Goal: Task Accomplishment & Management: Complete application form

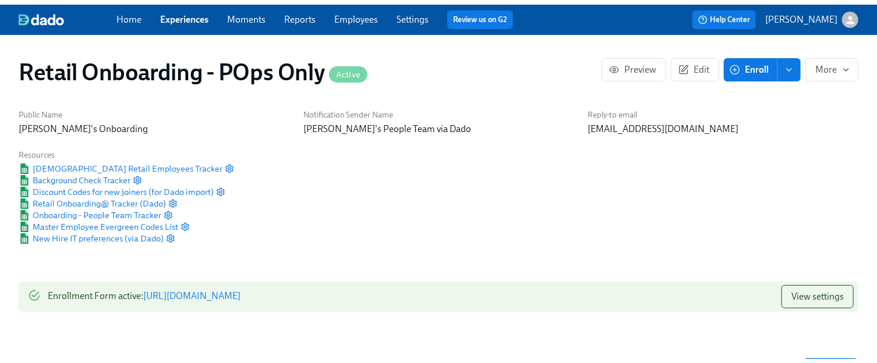
scroll to position [0, 5516]
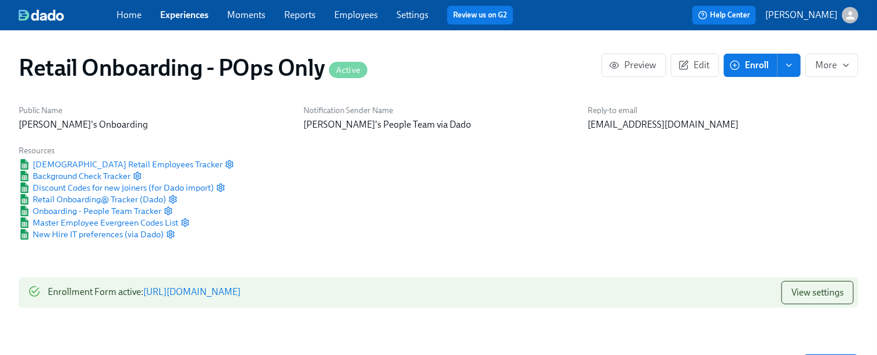
click at [183, 16] on link "Experiences" at bounding box center [184, 14] width 48 height 11
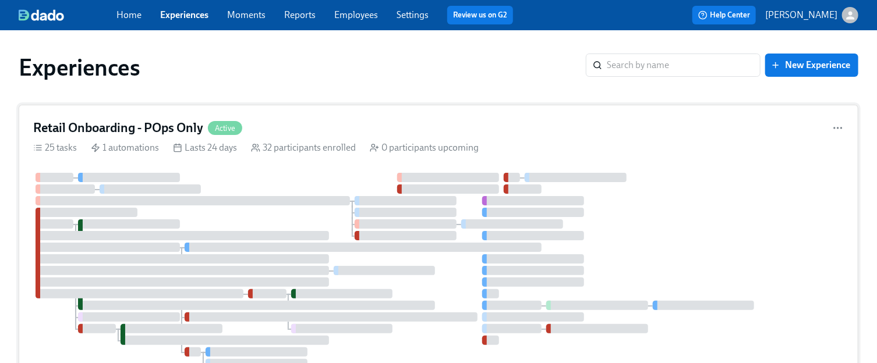
click at [154, 132] on h4 "Retail Onboarding - POps Only" at bounding box center [118, 127] width 170 height 17
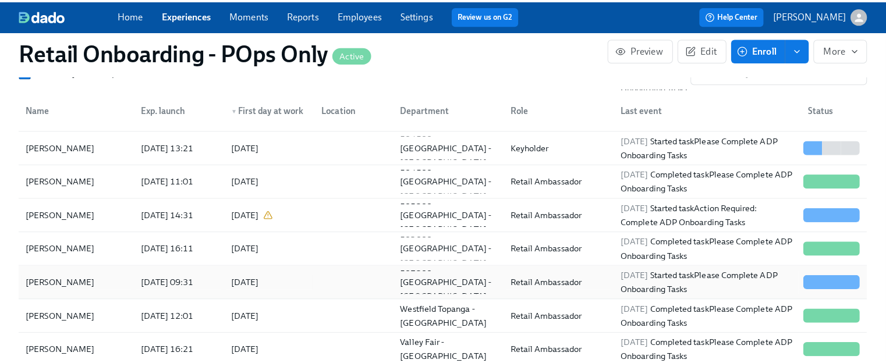
scroll to position [408, 0]
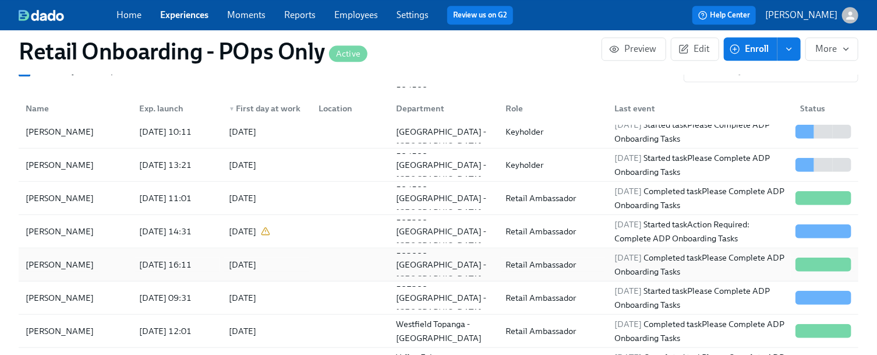
click at [99, 254] on div "Tarrel Williams" at bounding box center [75, 263] width 109 height 23
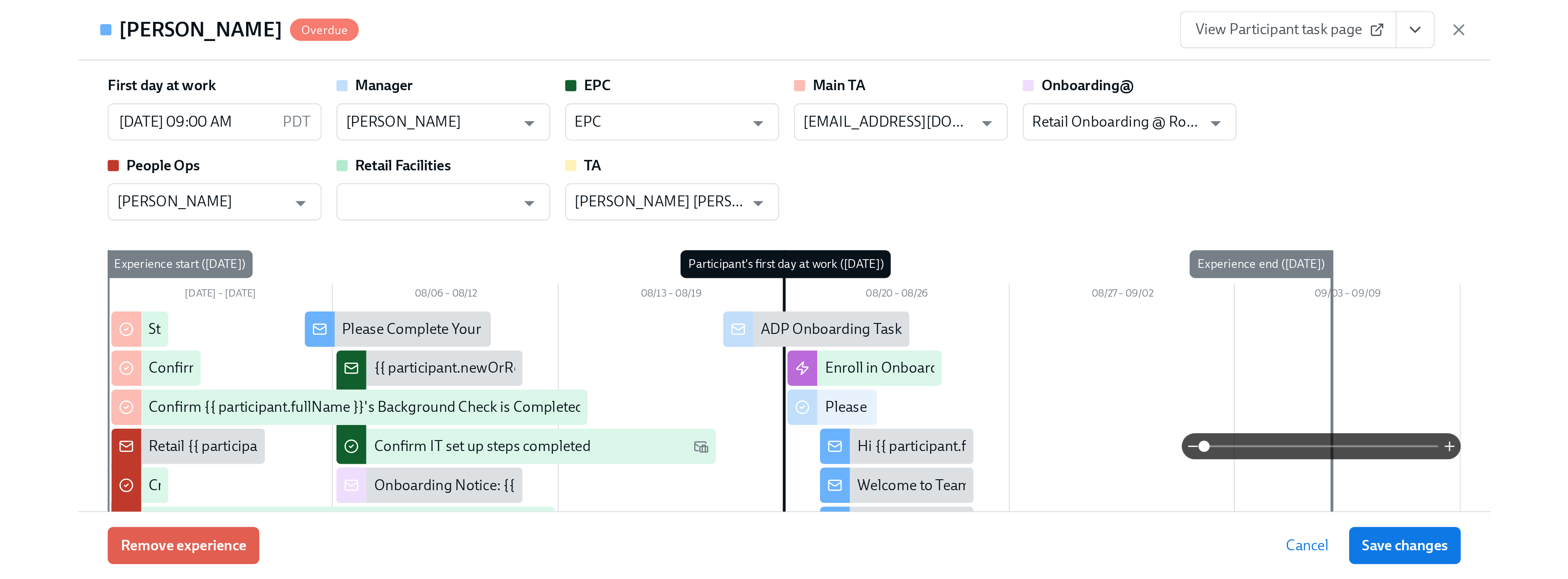
scroll to position [1012, 0]
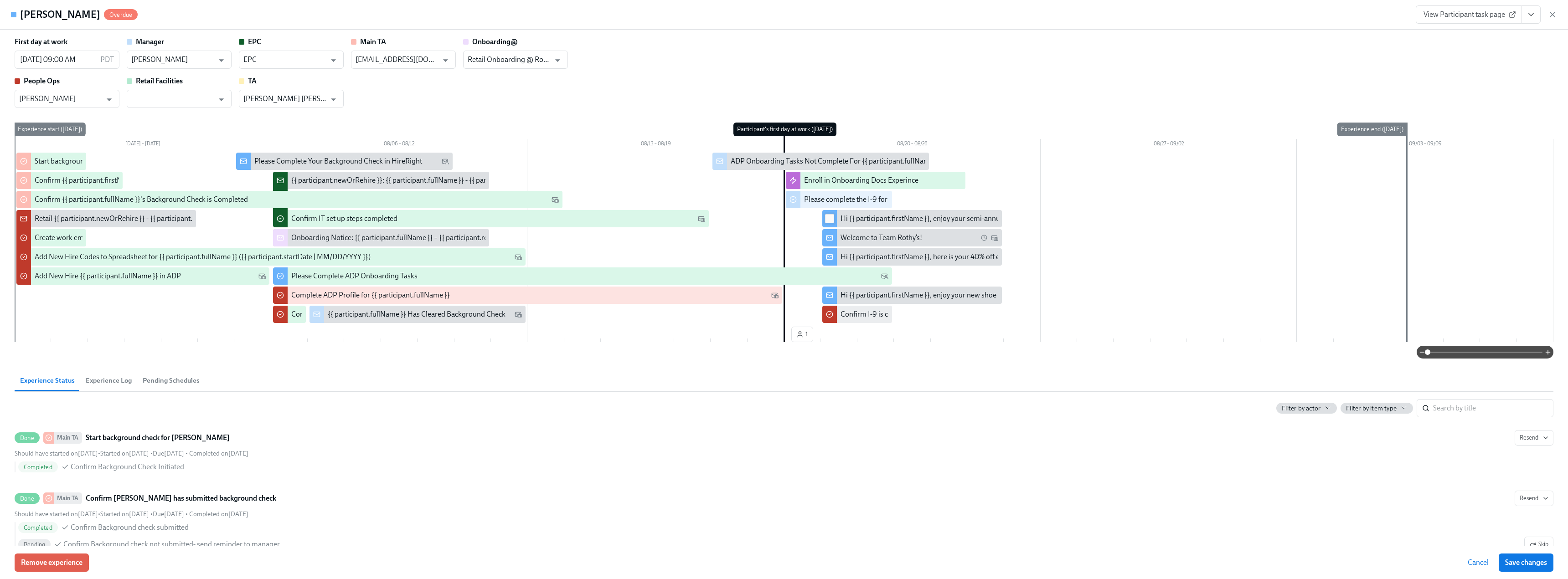
click at [686, 218] on input "checkbox" at bounding box center [830, 218] width 8 height 8
checkbox input "true"
click at [686, 239] on input "checkbox" at bounding box center [830, 238] width 8 height 8
checkbox input "true"
click at [686, 257] on input "checkbox" at bounding box center [830, 257] width 8 height 8
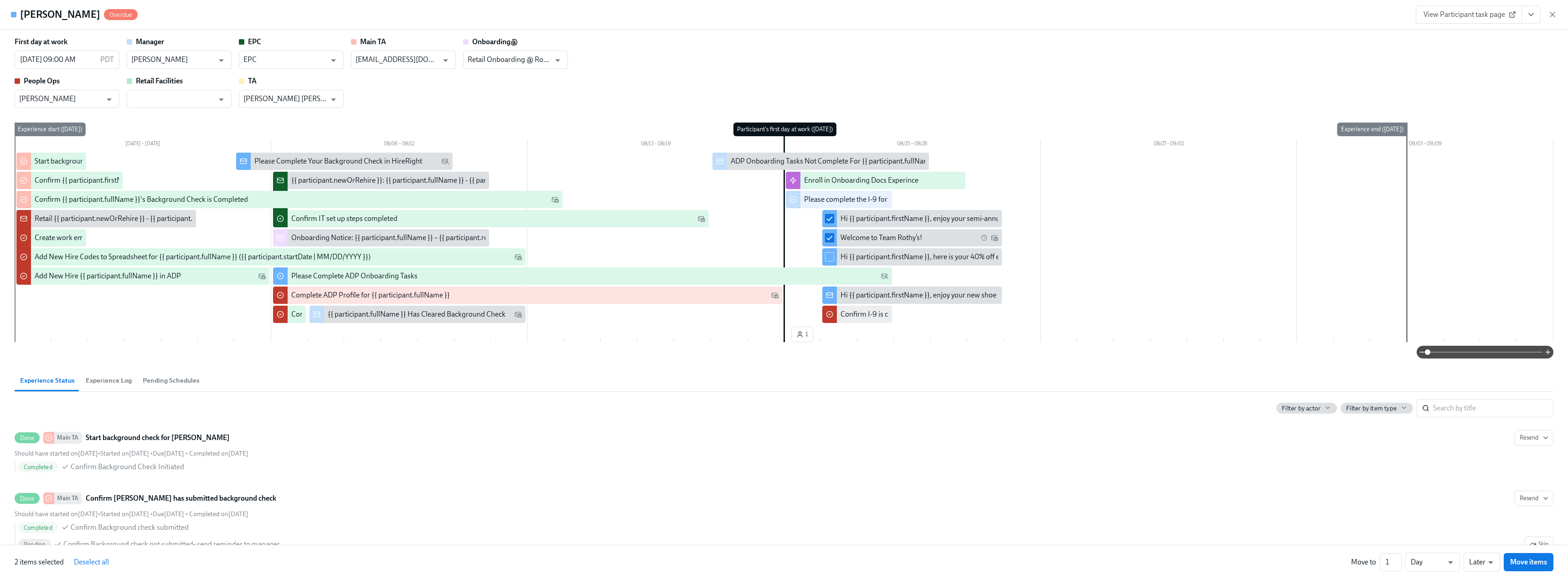
checkbox input "true"
click at [686, 277] on input "checkbox" at bounding box center [830, 295] width 8 height 8
checkbox input "true"
click at [686, 277] on li "Earlier" at bounding box center [1482, 545] width 37 height 16
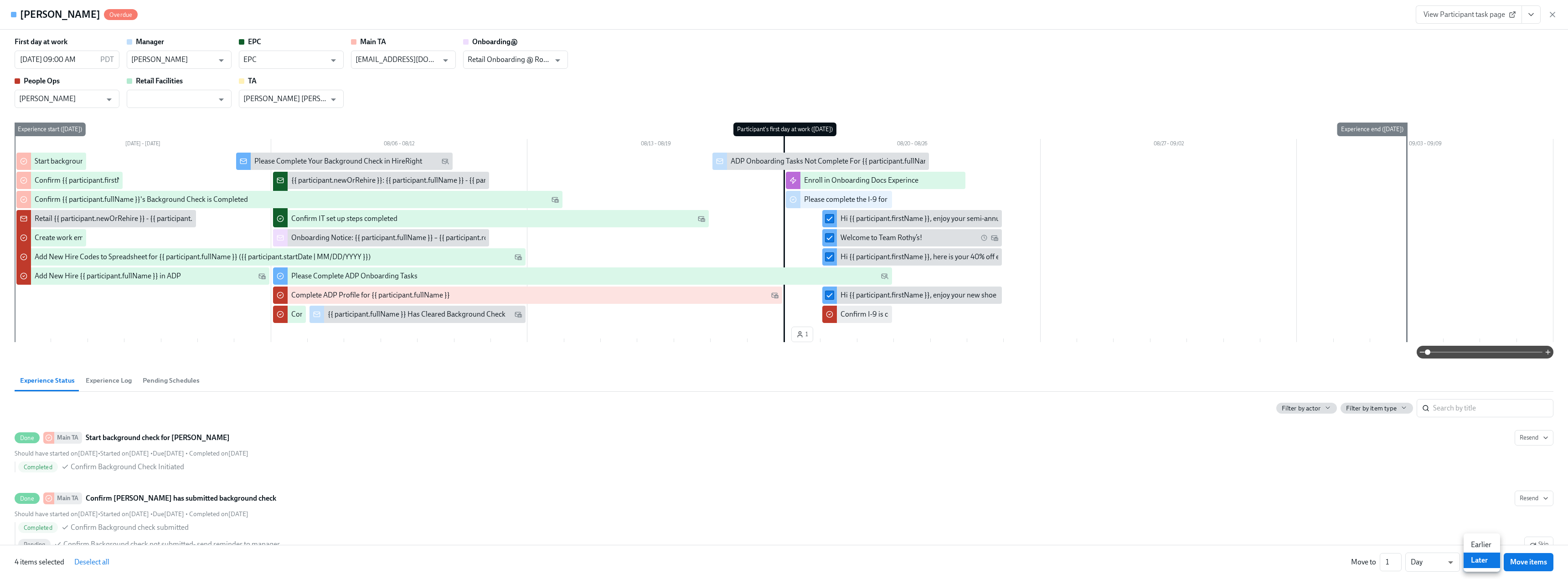
type input "earlier"
click at [686, 277] on span "Move items" at bounding box center [1528, 563] width 37 height 9
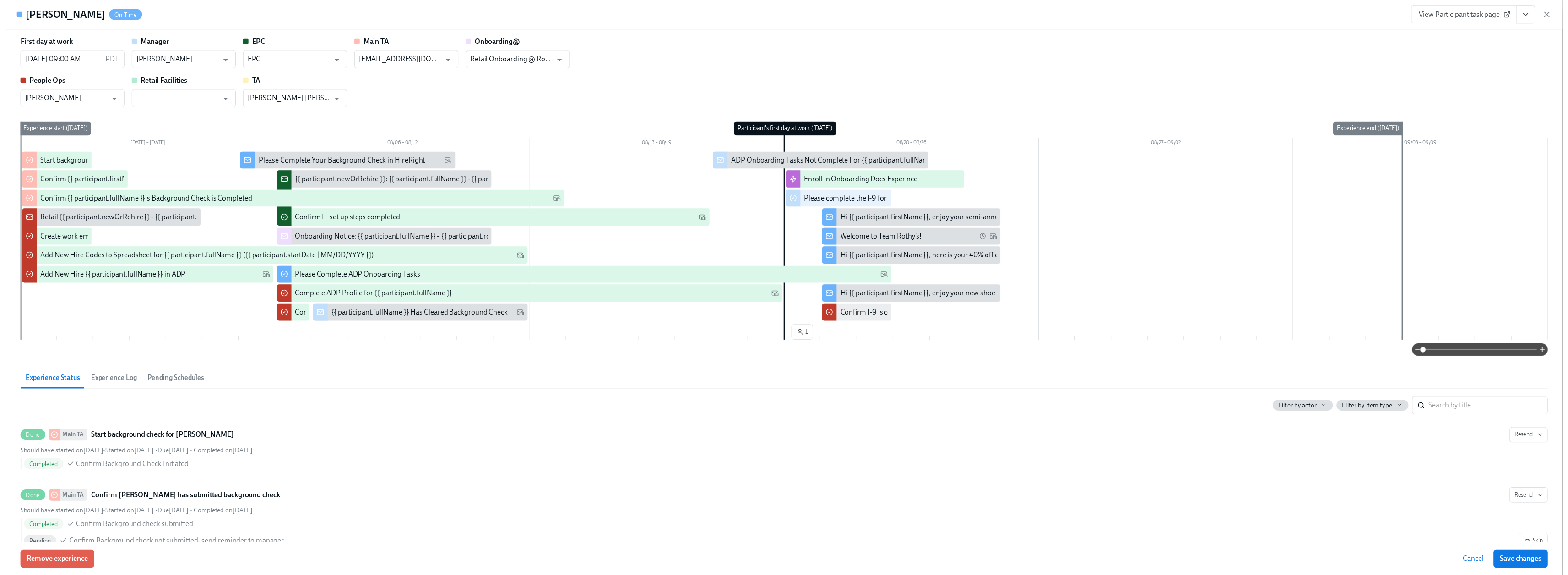
scroll to position [0, 4691]
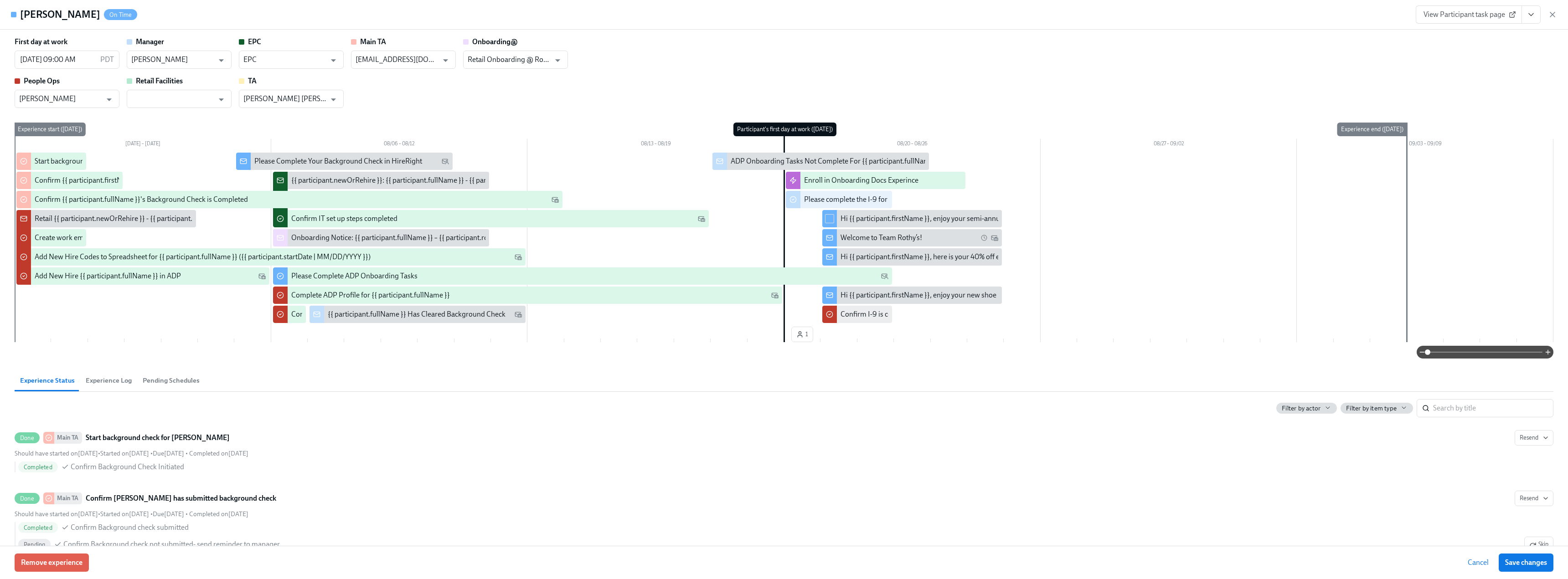
click at [686, 225] on div at bounding box center [830, 218] width 15 height 17
click at [686, 239] on input "checkbox" at bounding box center [830, 238] width 8 height 8
checkbox input "true"
click at [686, 258] on input "checkbox" at bounding box center [830, 257] width 8 height 8
checkbox input "true"
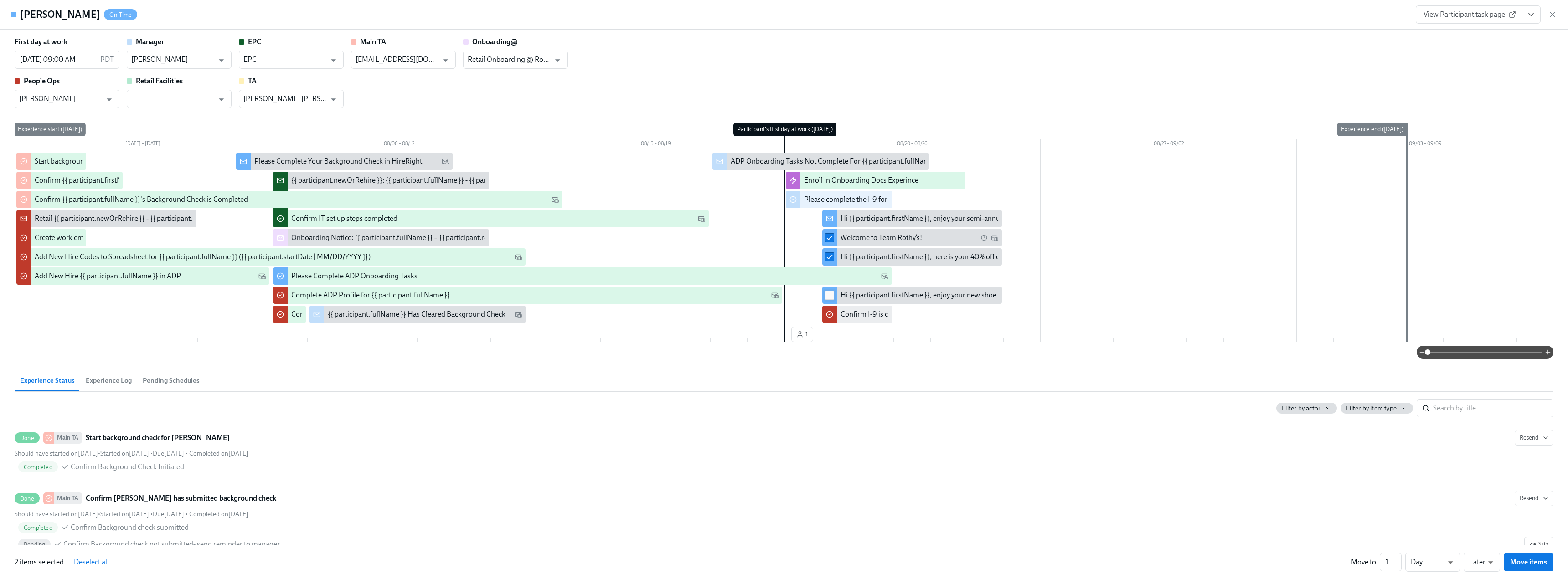
click at [686, 277] on input "checkbox" at bounding box center [830, 295] width 8 height 8
checkbox input "true"
click at [686, 277] on li "Earlier" at bounding box center [1482, 545] width 37 height 16
type input "earlier"
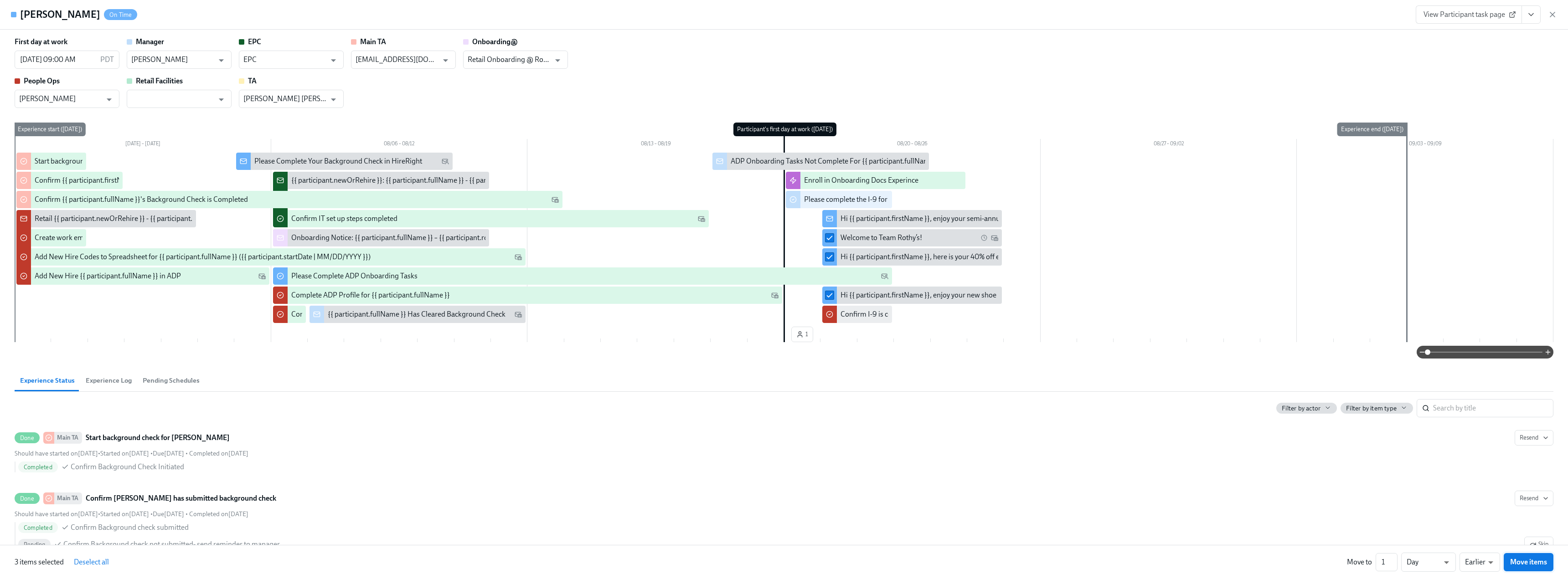
click at [686, 277] on span "Move items" at bounding box center [1528, 563] width 37 height 9
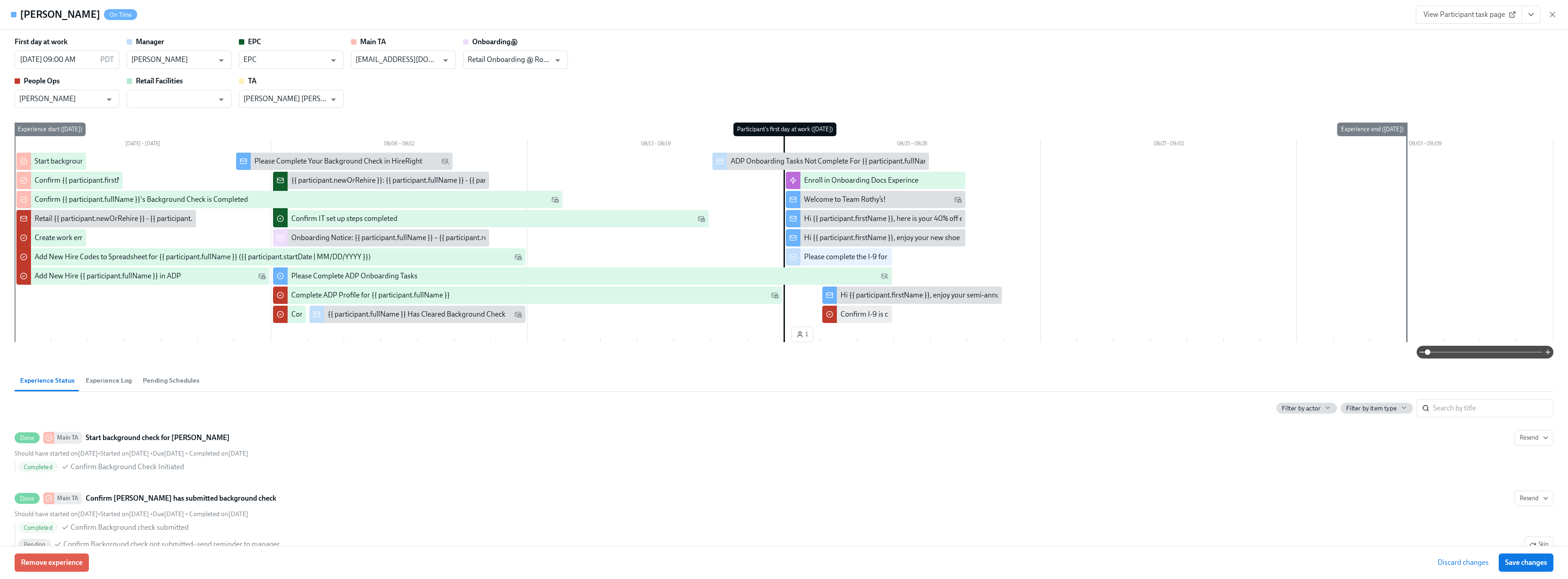
click at [686, 277] on span "Save changes" at bounding box center [1527, 563] width 42 height 9
click at [686, 10] on icon "button" at bounding box center [1553, 15] width 9 height 9
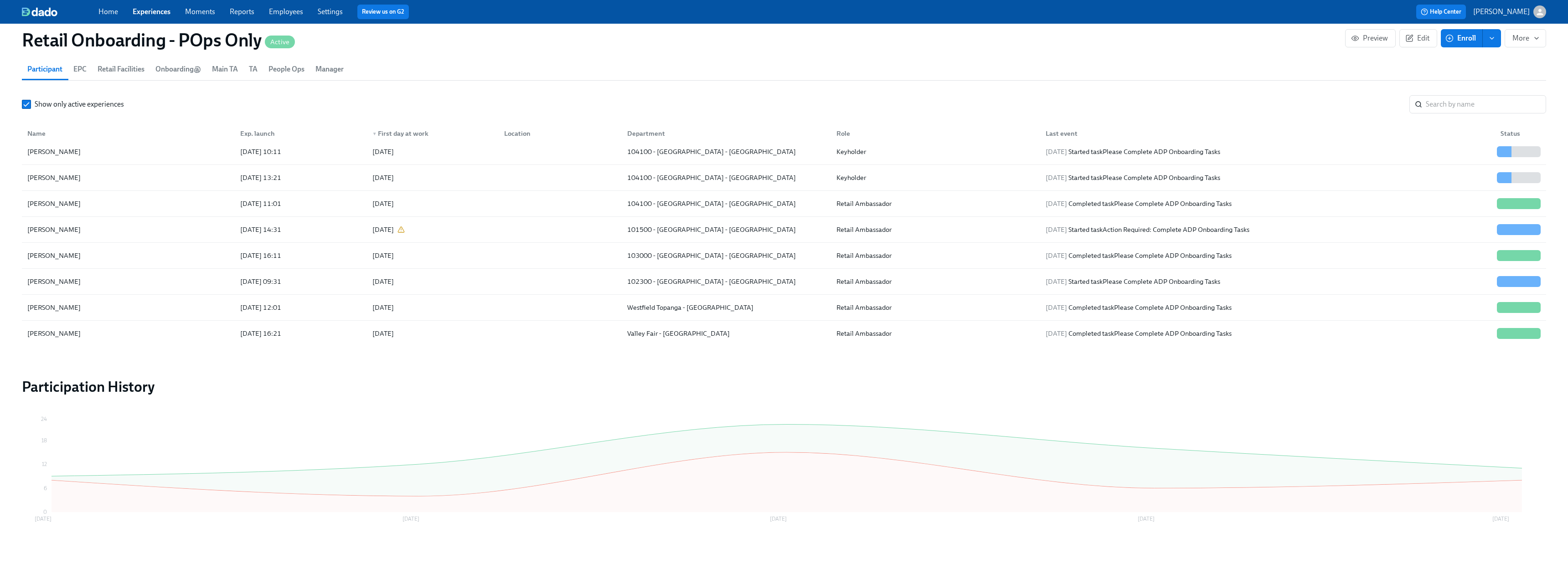
scroll to position [0, 4663]
click at [66, 277] on div "Shania Cunningham" at bounding box center [53, 307] width 60 height 11
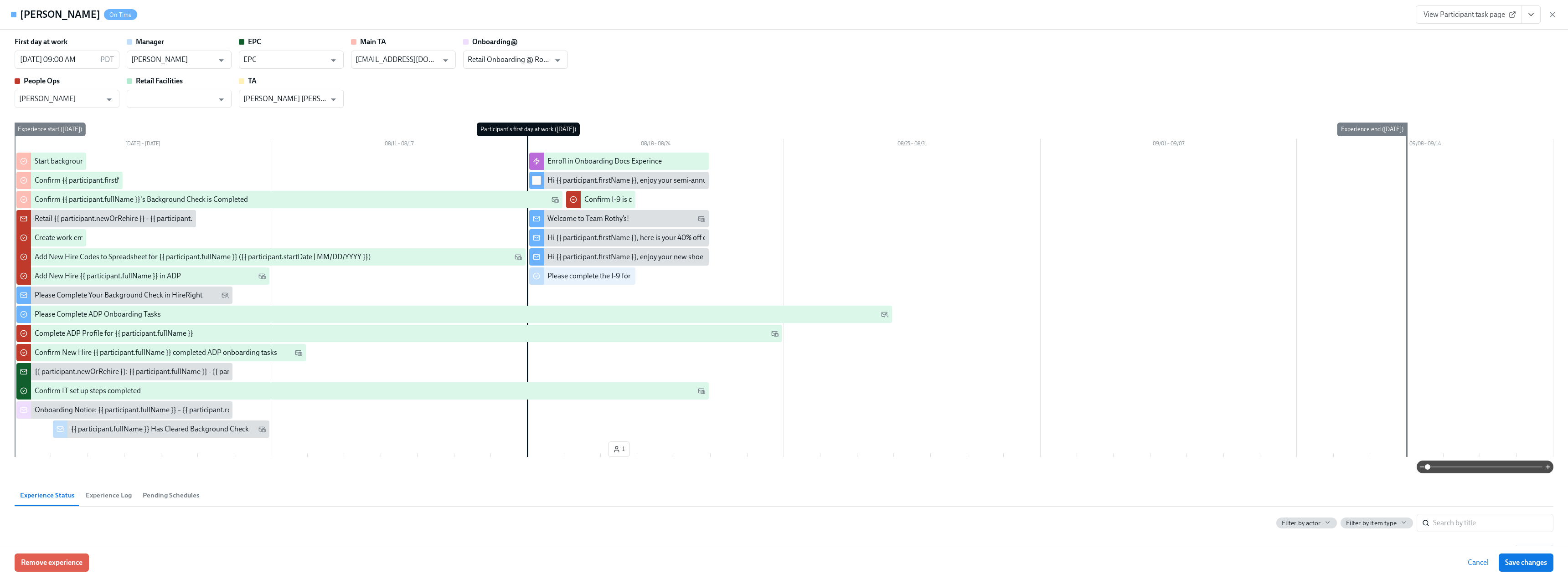
click at [535, 181] on input "checkbox" at bounding box center [536, 180] width 8 height 8
checkbox input "true"
click at [536, 220] on input "checkbox" at bounding box center [536, 218] width 8 height 8
checkbox input "true"
click at [534, 239] on input "checkbox" at bounding box center [536, 238] width 8 height 8
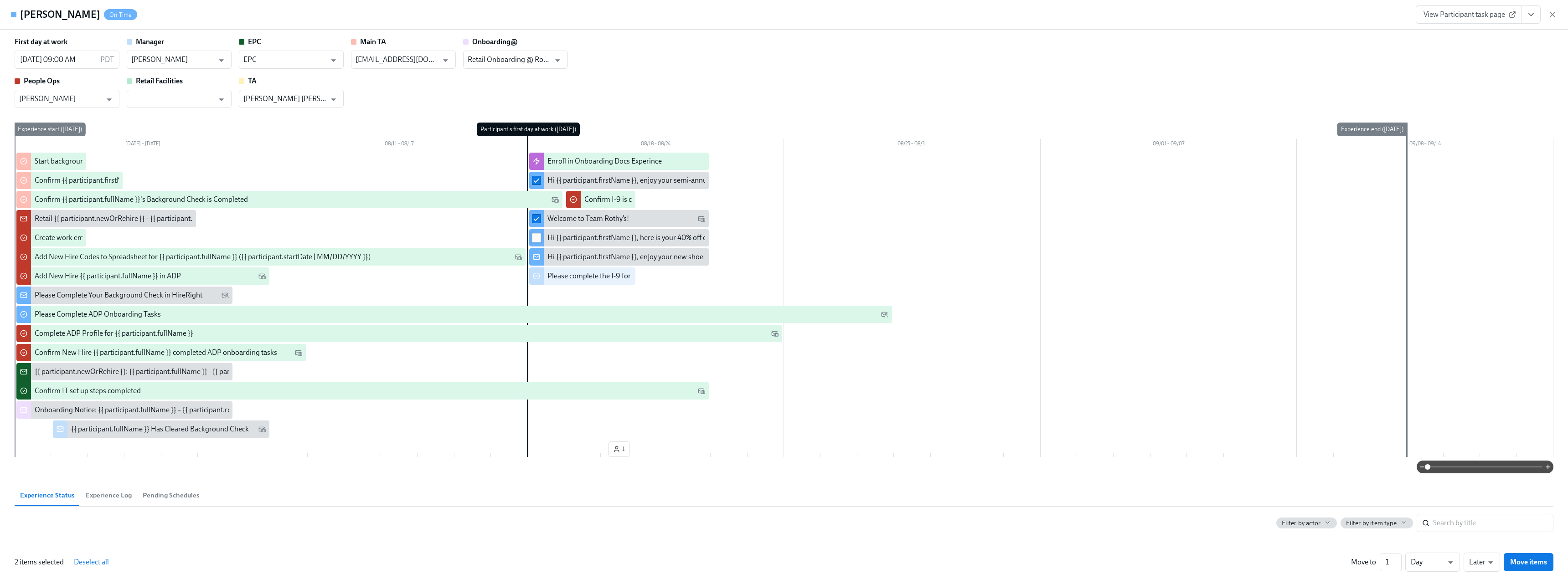
checkbox input "true"
click at [534, 256] on input "checkbox" at bounding box center [536, 257] width 8 height 8
checkbox input "true"
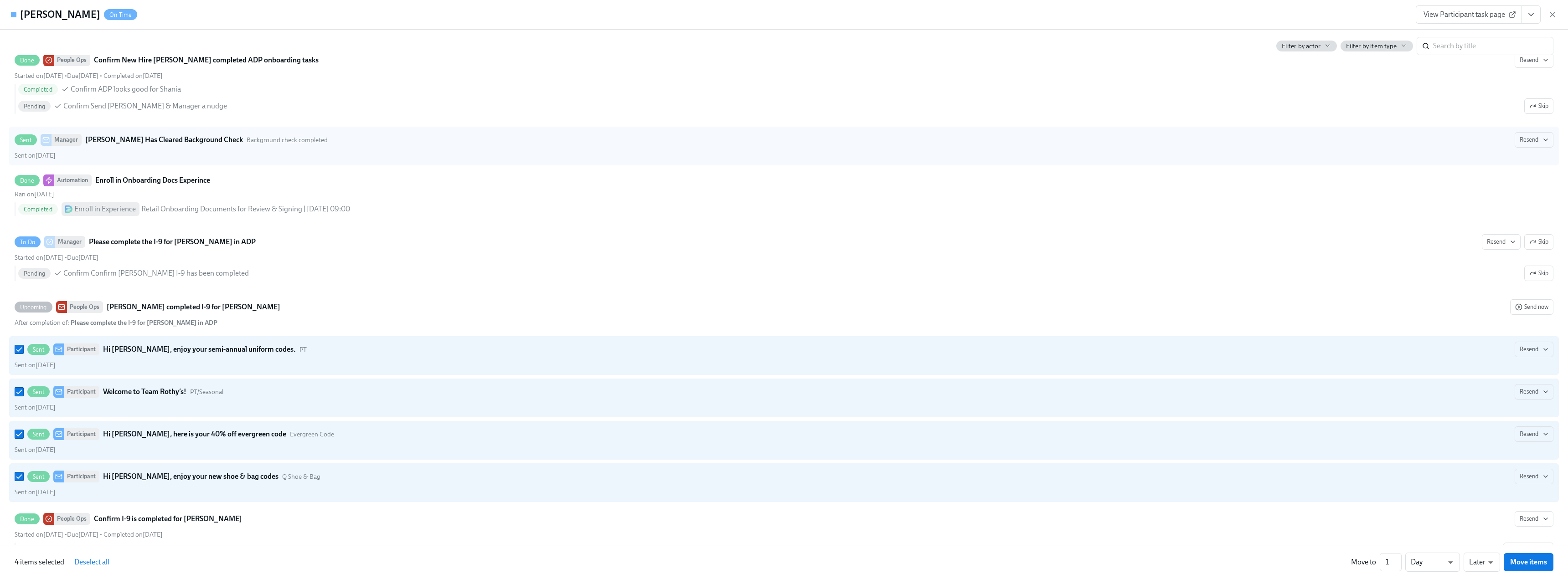
scroll to position [1446, 0]
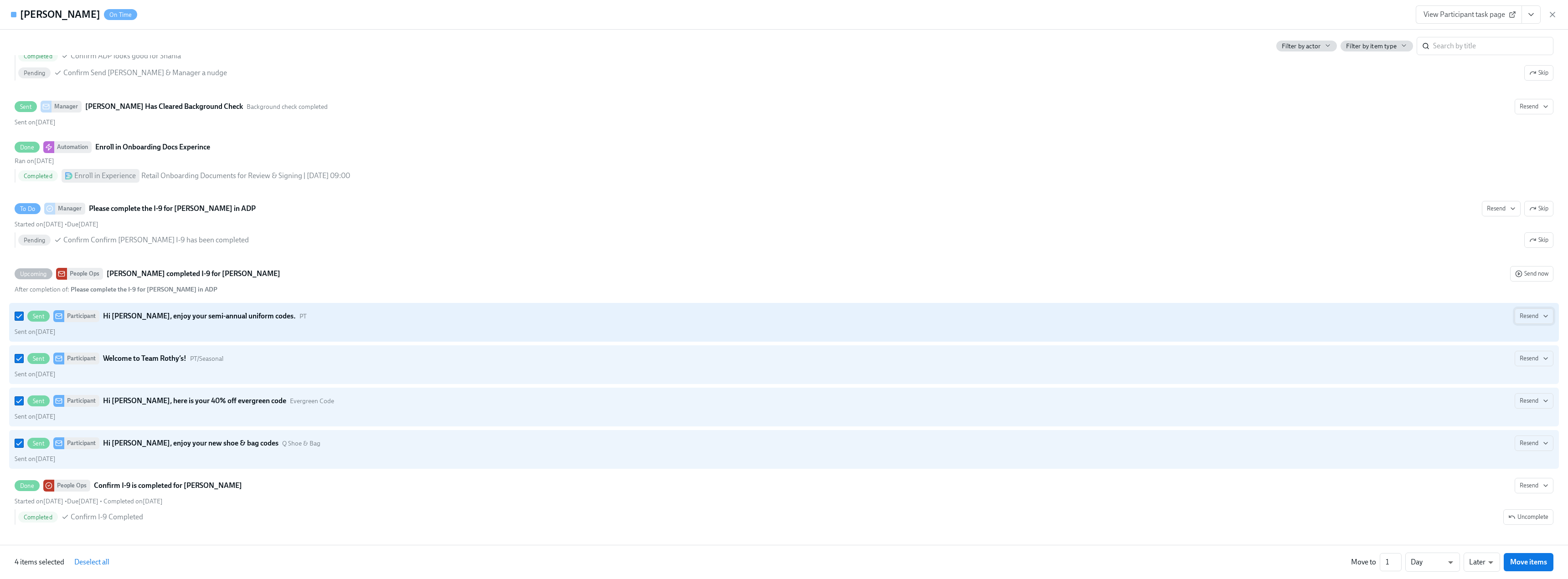
click at [686, 277] on button "Resend" at bounding box center [1534, 316] width 38 height 16
click at [686, 277] on div "Work Email" at bounding box center [1530, 335] width 48 height 10
click at [686, 277] on span "Resend" at bounding box center [1534, 358] width 29 height 9
click at [686, 277] on div "Work Email" at bounding box center [1530, 377] width 48 height 10
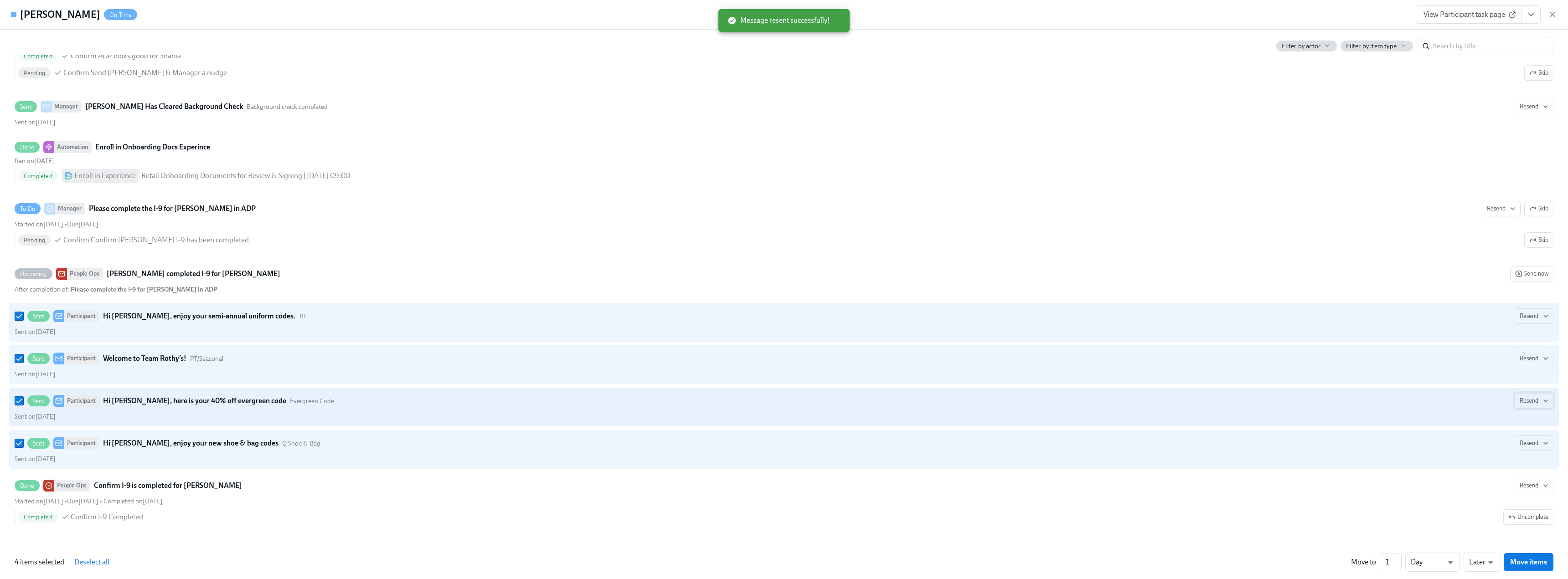
click at [686, 277] on span "Resend" at bounding box center [1534, 401] width 29 height 9
click at [686, 277] on div "Work Email" at bounding box center [1530, 419] width 48 height 10
click at [686, 277] on span "Resend" at bounding box center [1534, 444] width 29 height 9
click at [686, 277] on div "Work Email" at bounding box center [1530, 462] width 48 height 10
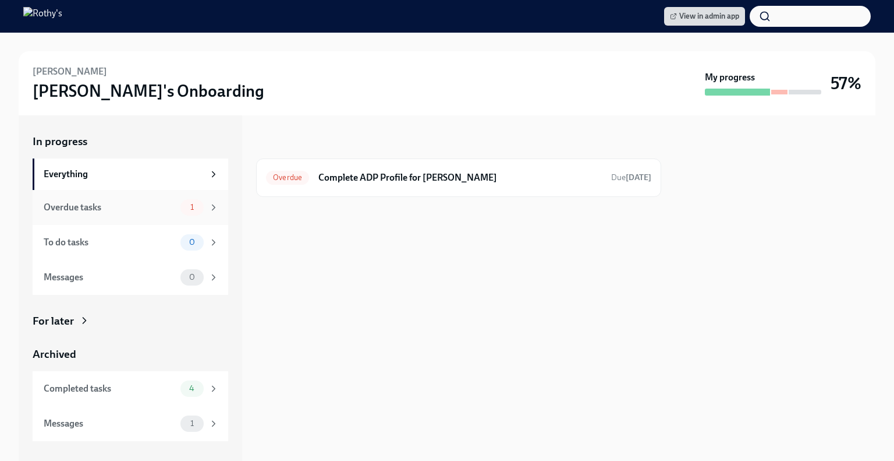
click at [148, 211] on div "Overdue tasks" at bounding box center [110, 207] width 132 height 13
click at [411, 181] on h6 "Complete ADP Profile for Tarrel Williams" at bounding box center [461, 177] width 284 height 13
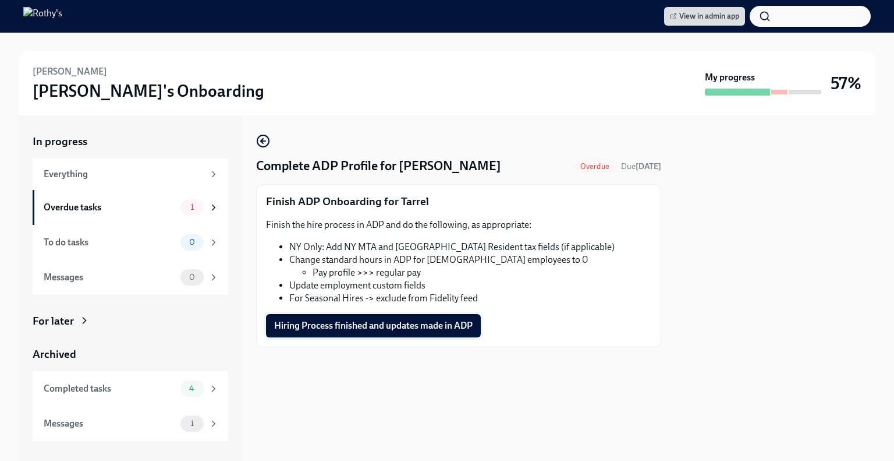
click at [349, 333] on button "Hiring Process finished and updates made in ADP" at bounding box center [373, 325] width 215 height 23
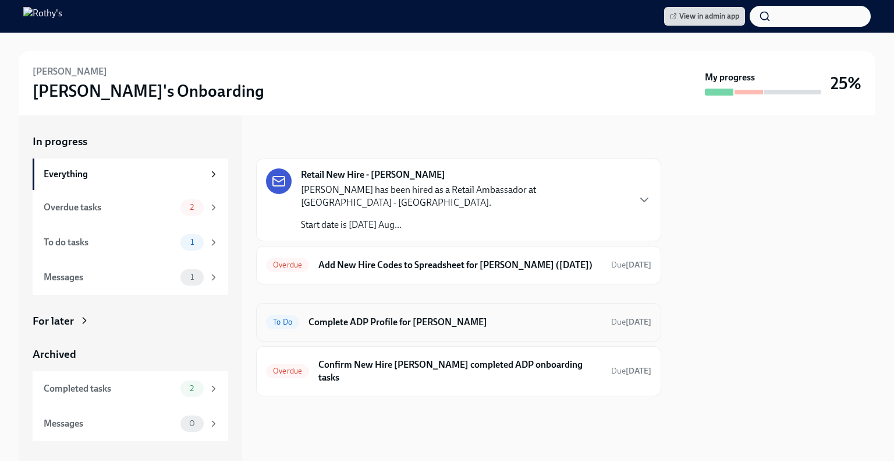
click at [417, 321] on h6 "Complete ADP Profile for Phoebe Barrios" at bounding box center [455, 322] width 293 height 13
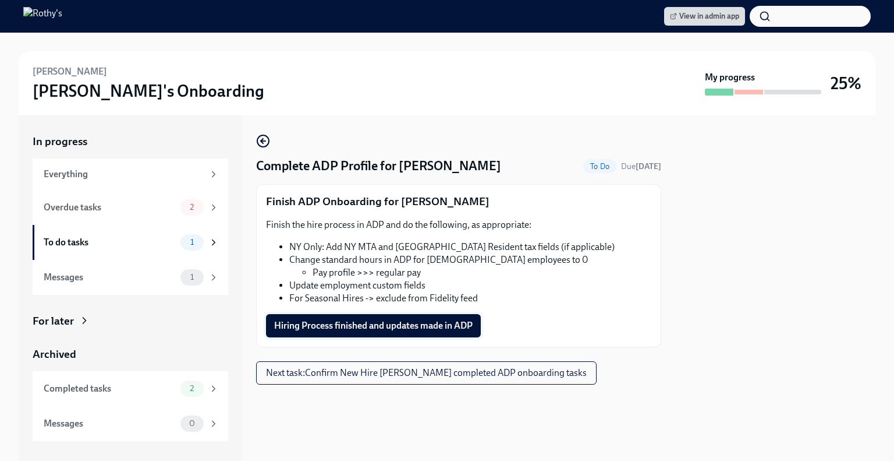
click at [405, 328] on span "Hiring Process finished and updates made in ADP" at bounding box center [373, 326] width 199 height 12
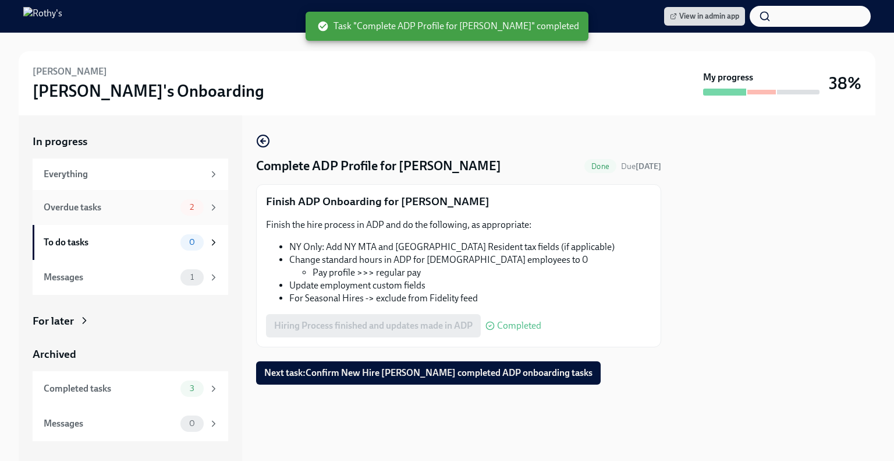
click at [162, 207] on div "Overdue tasks" at bounding box center [110, 207] width 132 height 13
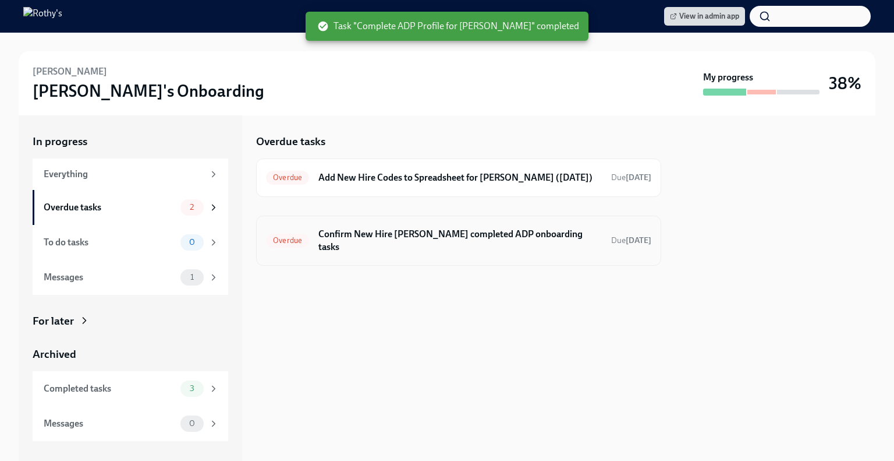
click at [376, 253] on h6 "Confirm New Hire Phoebe Barrios completed ADP onboarding tasks" at bounding box center [461, 241] width 284 height 26
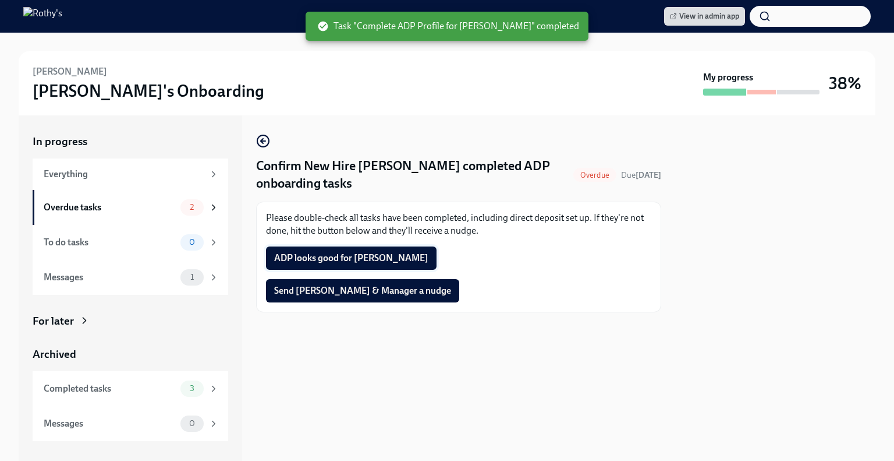
click at [311, 259] on span "ADP looks good for Phoebe" at bounding box center [351, 258] width 154 height 12
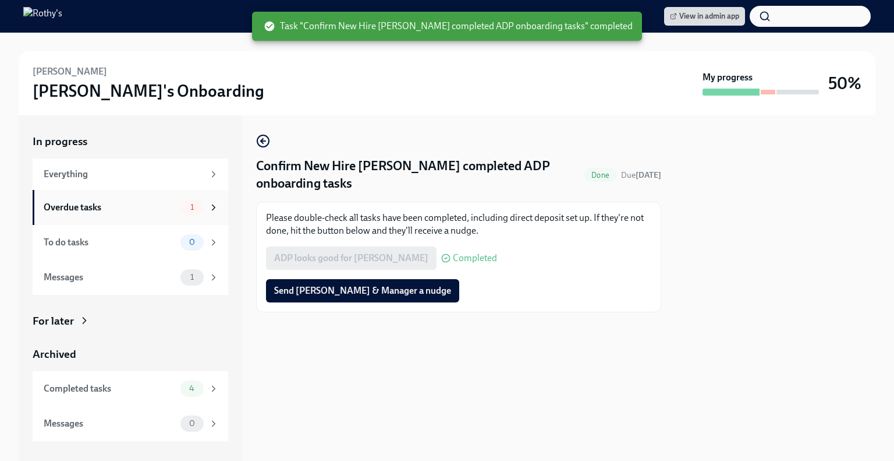
click at [150, 206] on div "Overdue tasks" at bounding box center [110, 207] width 132 height 13
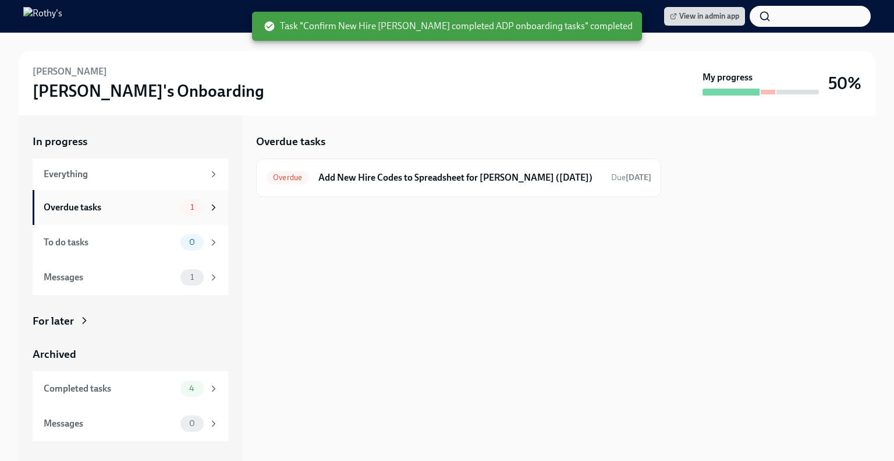
click at [150, 211] on div "Overdue tasks" at bounding box center [110, 207] width 132 height 13
click at [466, 184] on h6 "Add New Hire Codes to Spreadsheet for Phoebe Barrios (08/21/2025)" at bounding box center [461, 177] width 284 height 13
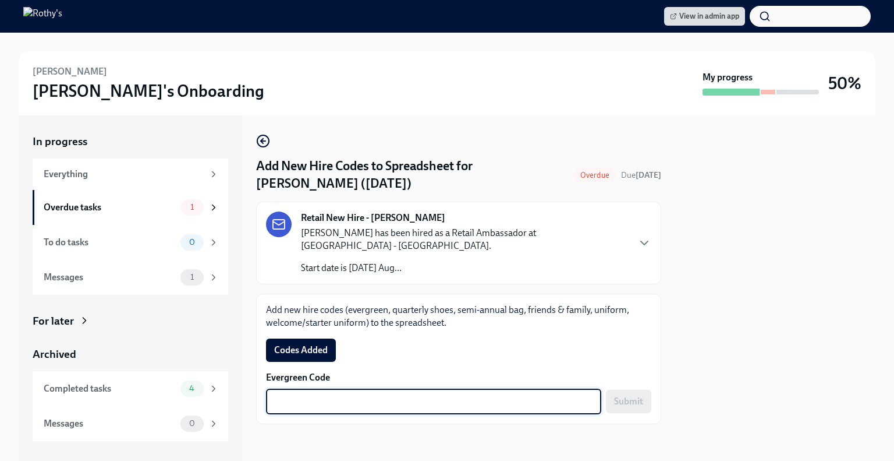
click at [536, 394] on textarea "Evergreen Code" at bounding box center [433, 401] width 321 height 14
paste textarea "E-FF-RM3JUMG"
type textarea "E-FF-RM3JUMG"
click at [629, 395] on span "Submit" at bounding box center [628, 401] width 29 height 12
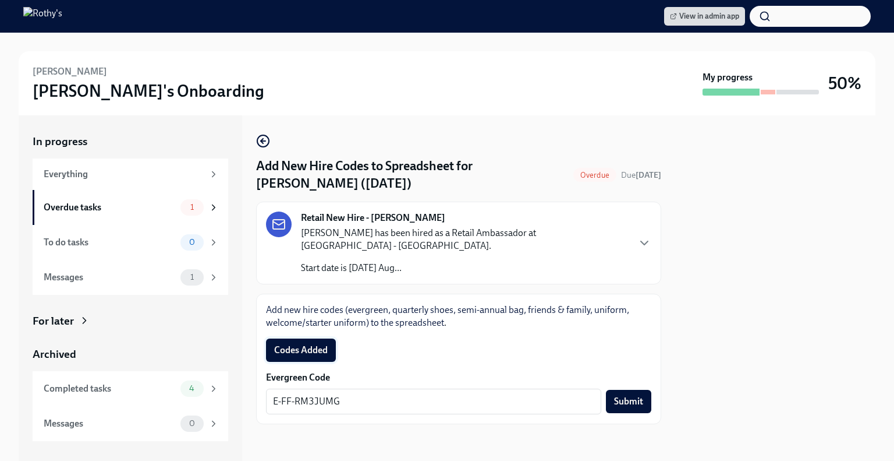
click at [306, 344] on span "Codes Added" at bounding box center [301, 350] width 54 height 12
